Goal: Information Seeking & Learning: Learn about a topic

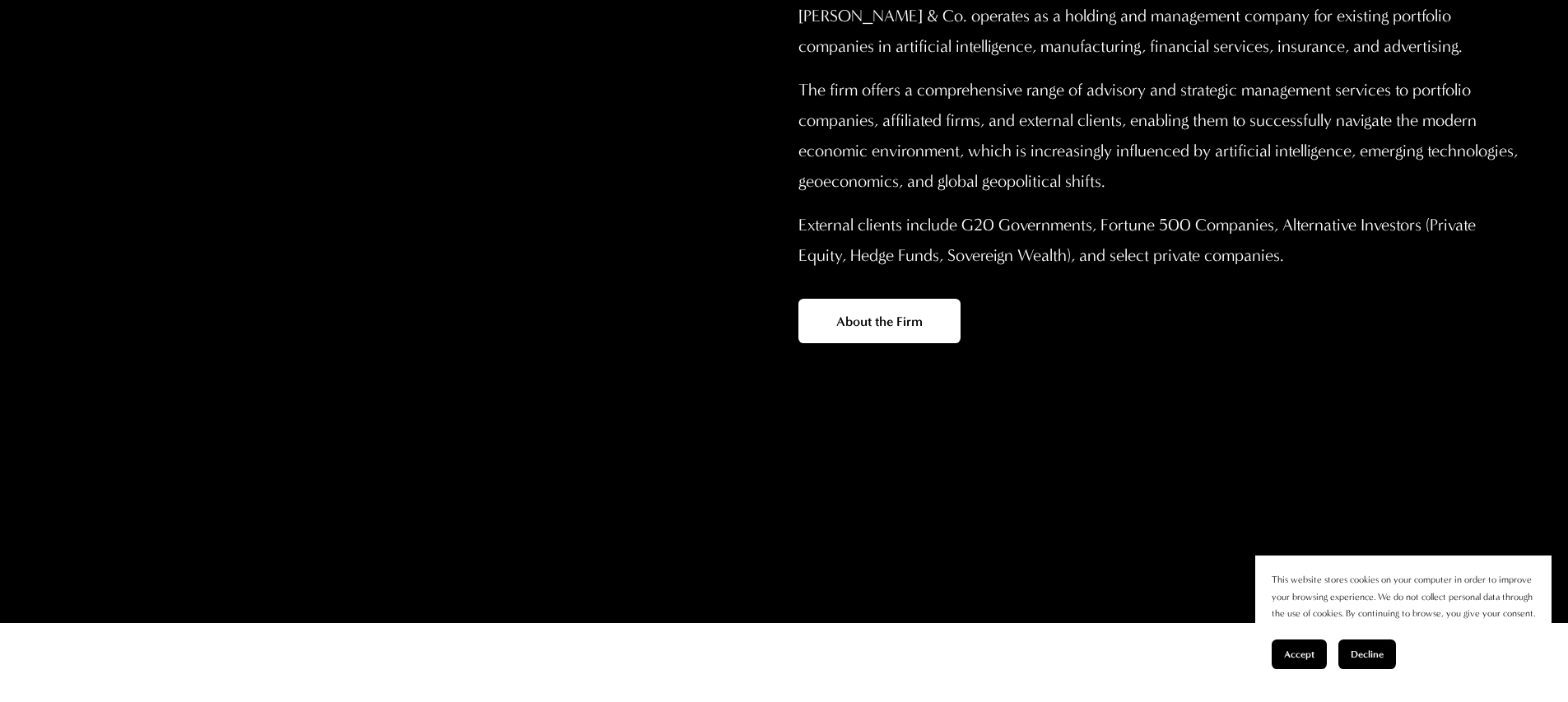
scroll to position [1456, 0]
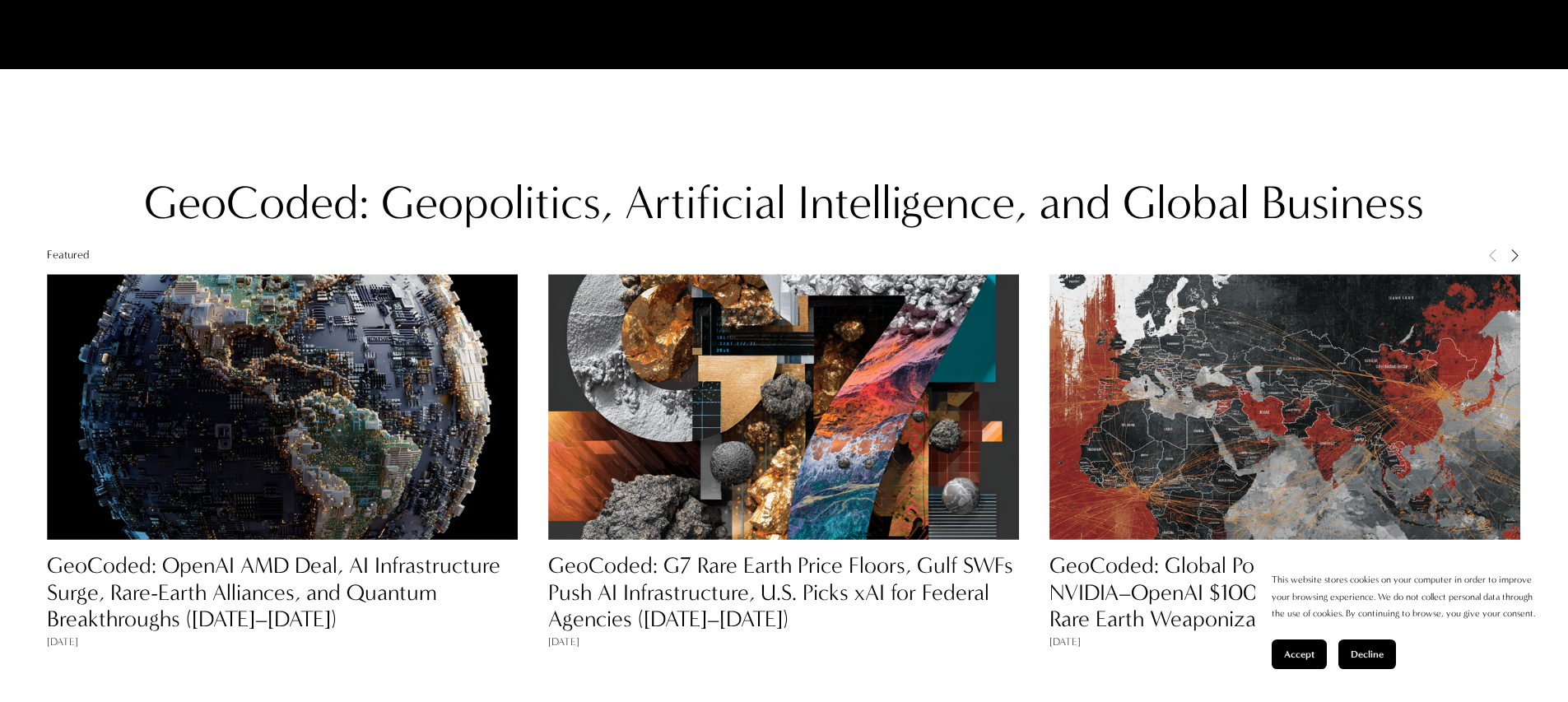
click at [418, 561] on link "GeoCoded: OpenAI AMD Deal, AI Infrastructure Surge, Rare-Earth Alliances, and Q…" at bounding box center [274, 592] width 454 height 81
click at [229, 556] on link "GeoCoded: OpenAI AMD Deal, AI Infrastructure Surge, Rare-Earth Alliances, and Q…" at bounding box center [274, 592] width 454 height 81
